Goal: Navigation & Orientation: Find specific page/section

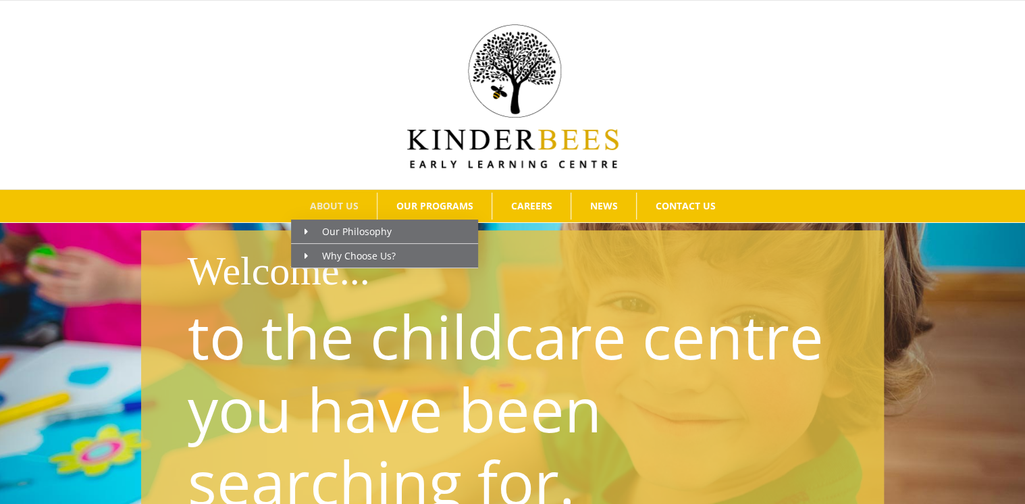
click at [344, 204] on span "ABOUT US" at bounding box center [334, 205] width 49 height 9
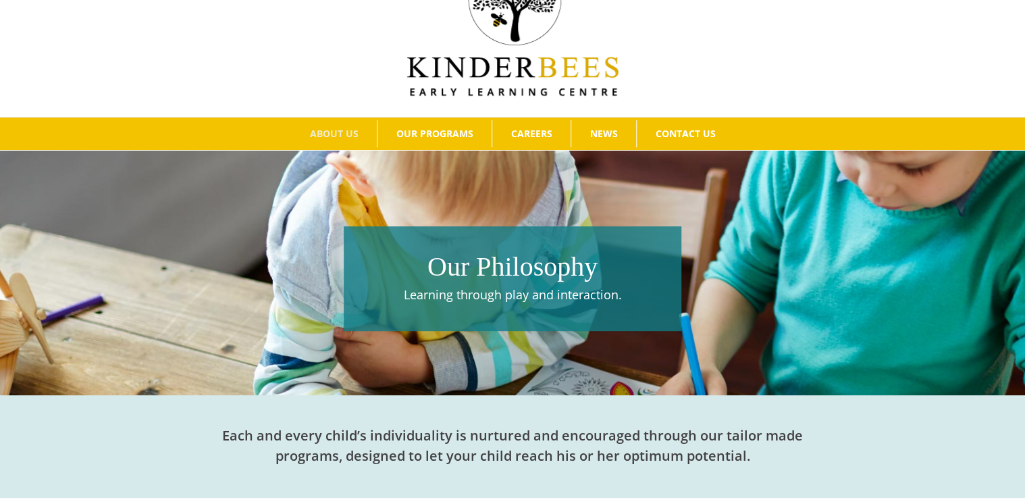
scroll to position [30, 0]
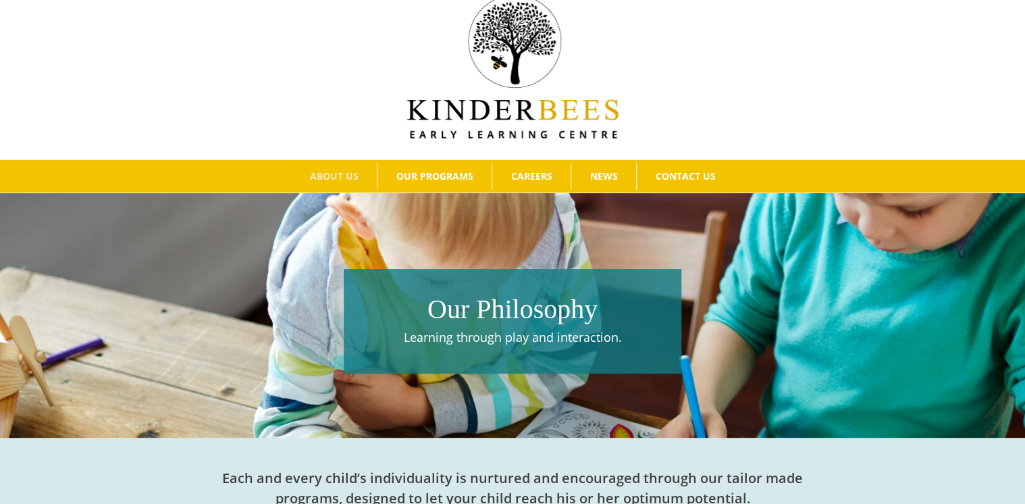
click at [732, 127] on div at bounding box center [512, 65] width 985 height 147
